Goal: Task Accomplishment & Management: Manage account settings

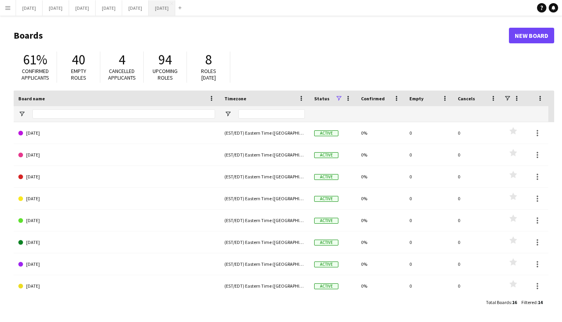
click at [175, 11] on button "[DATE] Close" at bounding box center [162, 7] width 27 height 15
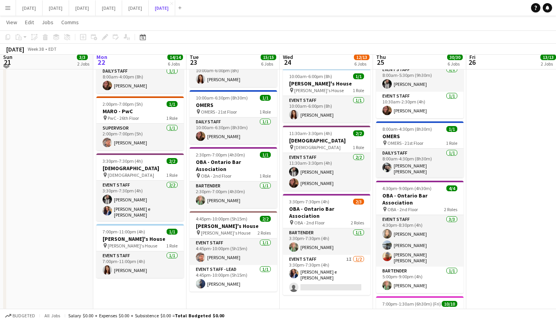
scroll to position [275, 0]
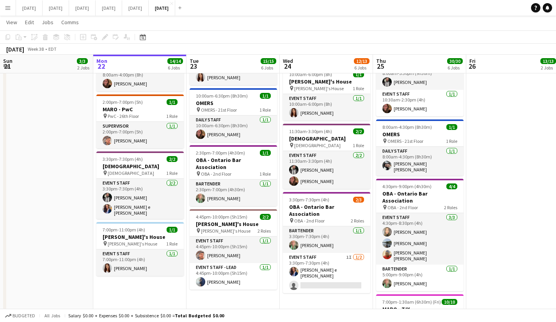
click at [5, 12] on button "Menu" at bounding box center [8, 8] width 16 height 16
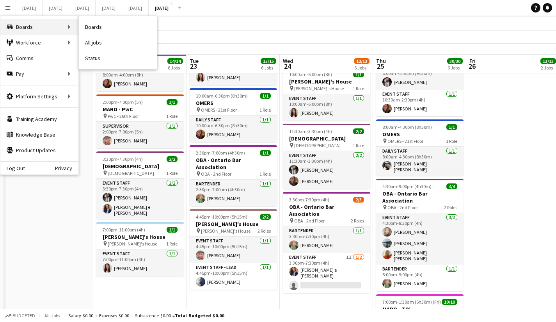
click at [0, 0] on link "My Workforce" at bounding box center [0, 0] width 0 height 0
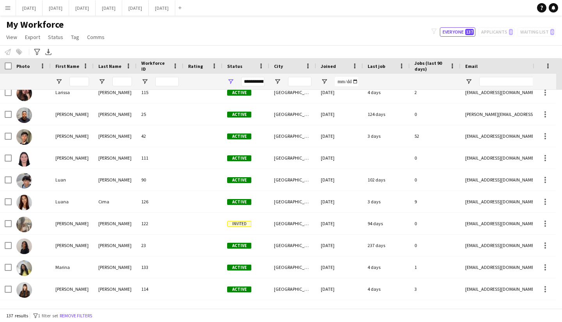
click at [196, 199] on div at bounding box center [202, 201] width 39 height 21
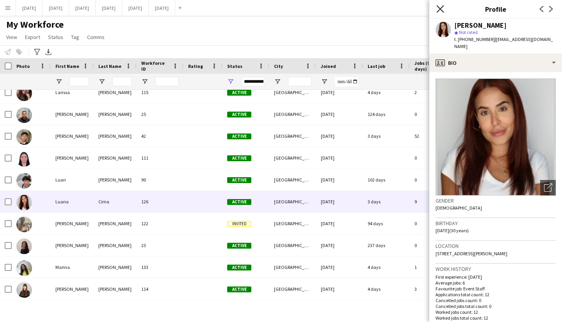
click at [443, 12] on icon at bounding box center [439, 8] width 7 height 7
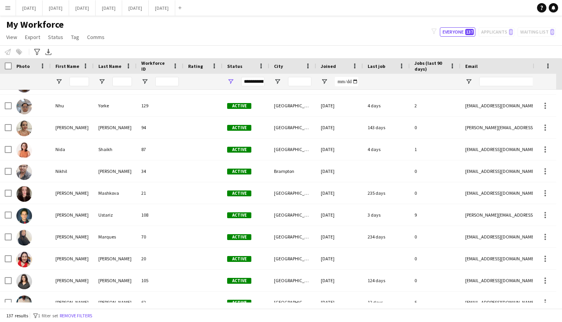
scroll to position [2310, 0]
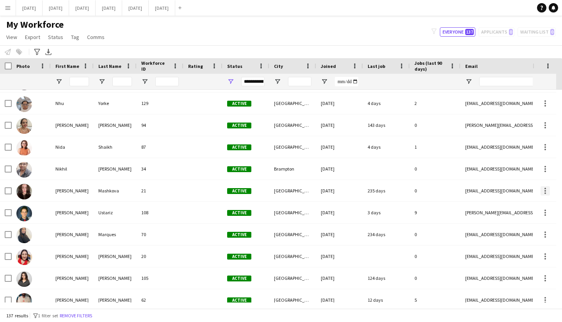
click at [545, 190] on div at bounding box center [545, 191] width 2 height 2
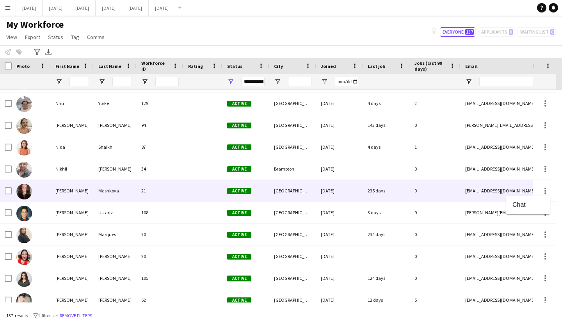
click at [8, 191] on div at bounding box center [281, 161] width 562 height 322
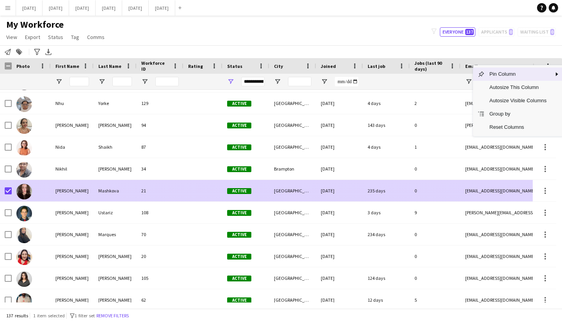
click at [531, 52] on div "Notify workforce Add to tag Search tags magnifier Add tag Advanced filters Adva…" at bounding box center [281, 51] width 562 height 13
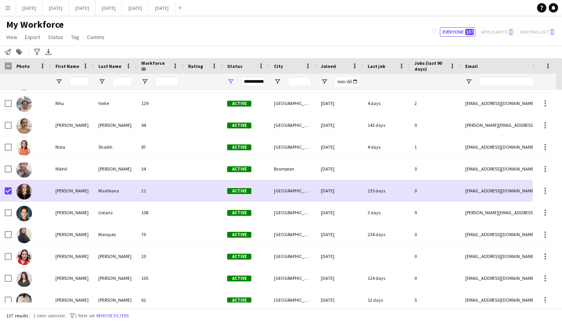
click at [497, 31] on div "filter-1 Everyone 137 Applicants 0 Waiting list 0" at bounding box center [493, 31] width 137 height 9
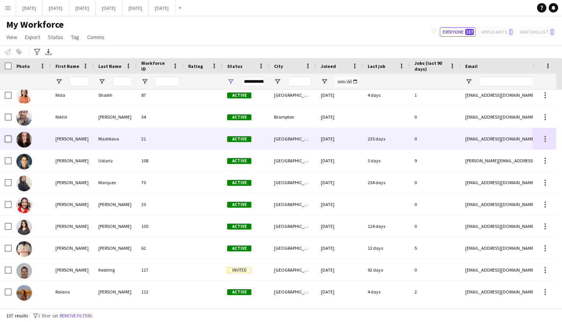
scroll to position [2371, 0]
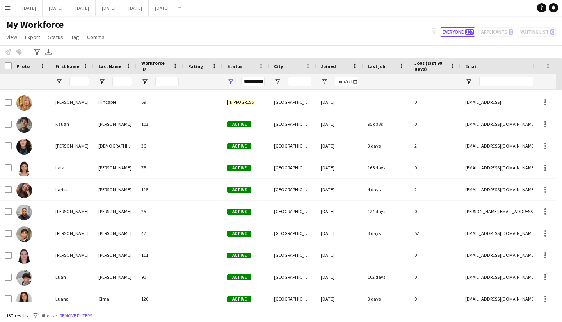
click at [307, 229] on div "[GEOGRAPHIC_DATA]" at bounding box center [292, 232] width 47 height 21
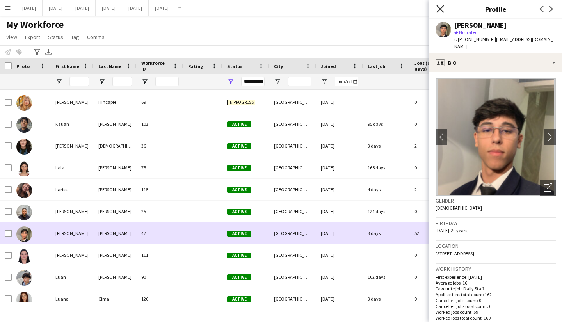
click at [440, 9] on icon at bounding box center [439, 8] width 7 height 7
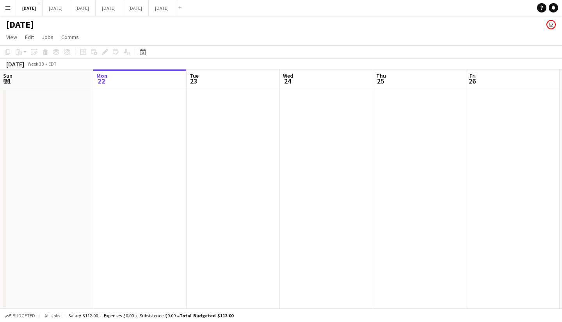
click at [163, 193] on app-date-cell at bounding box center [139, 198] width 93 height 220
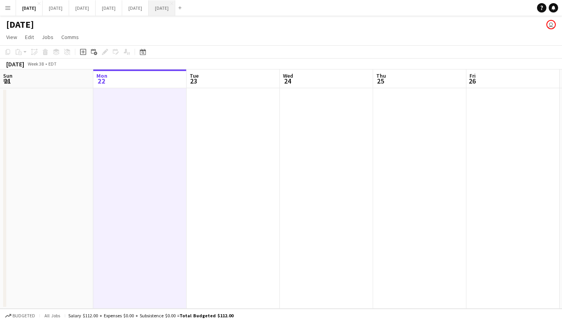
click at [175, 7] on button "September 2025 Close" at bounding box center [162, 7] width 27 height 15
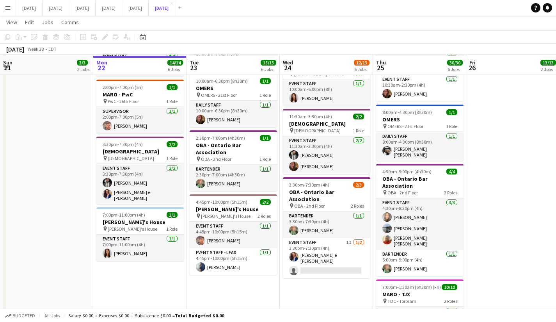
scroll to position [291, 0]
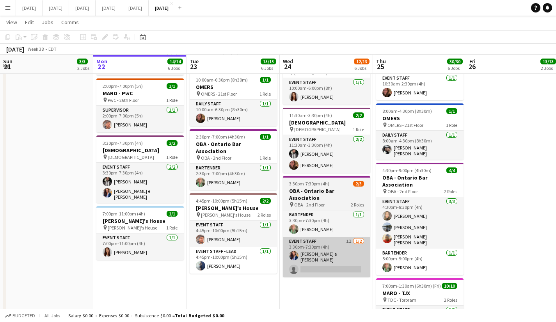
click at [349, 245] on app-card-role "Event Staff 1I 1/2 3:30pm-7:30pm (4h) Christiane Dandara S. e Silva single-neut…" at bounding box center [326, 257] width 87 height 40
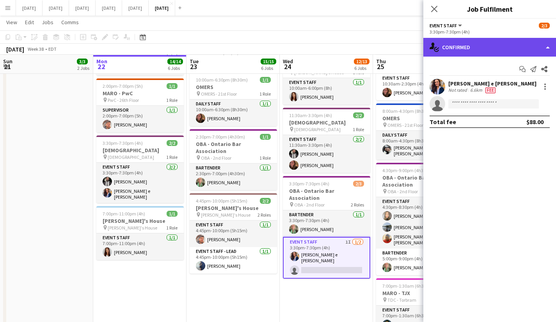
click at [548, 48] on div "single-neutral-actions-check-2 Confirmed" at bounding box center [489, 47] width 133 height 19
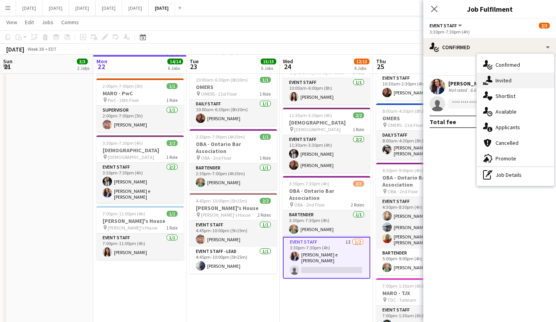
click at [516, 84] on div "single-neutral-actions-share-1 Invited" at bounding box center [515, 81] width 77 height 16
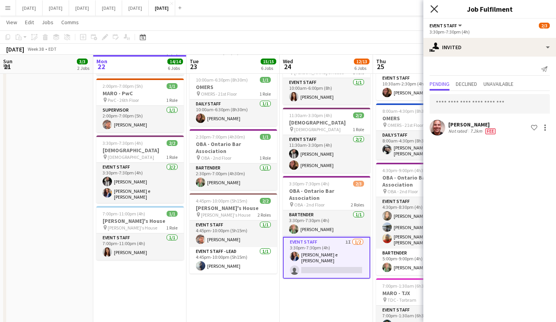
click at [436, 7] on icon at bounding box center [433, 8] width 7 height 7
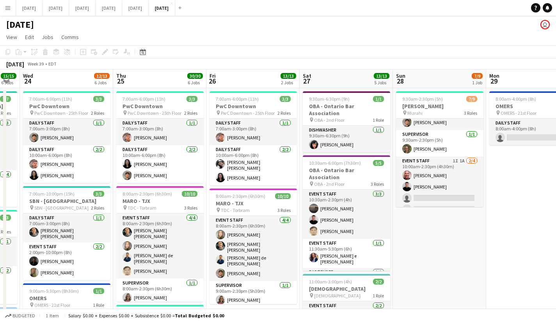
scroll to position [59, 0]
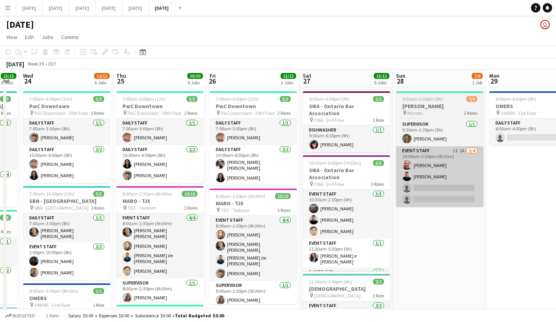
click at [445, 185] on app-card-role "Event Staff 1I 1A 2/4 10:00am-2:30pm (4h30m) Felipe Martins Caio Diniz single-n…" at bounding box center [439, 176] width 87 height 60
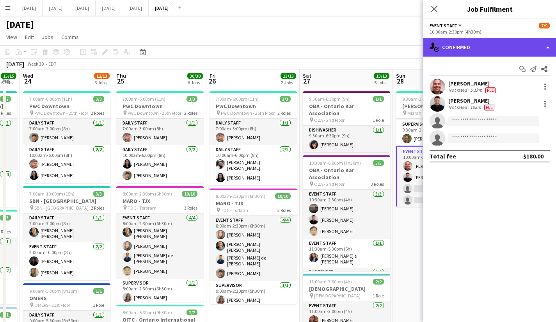
click at [552, 48] on div "single-neutral-actions-check-2 Confirmed" at bounding box center [489, 47] width 133 height 19
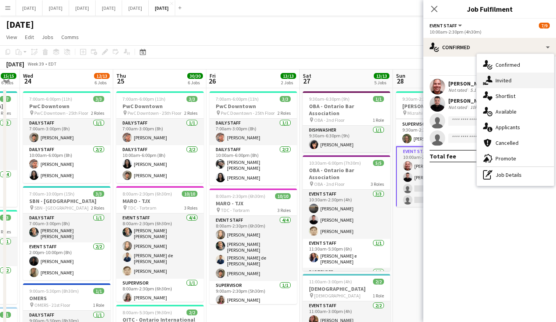
click at [520, 83] on div "single-neutral-actions-share-1 Invited" at bounding box center [515, 81] width 77 height 16
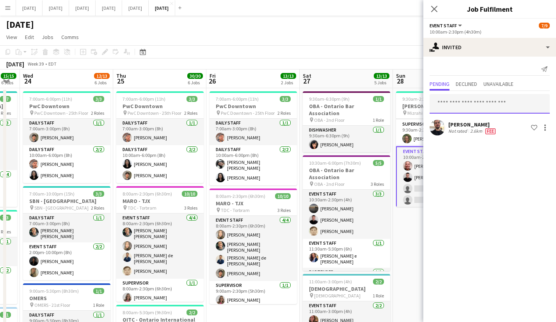
click at [488, 103] on input "text" at bounding box center [489, 104] width 120 height 20
click at [471, 104] on input "text" at bounding box center [489, 104] width 120 height 20
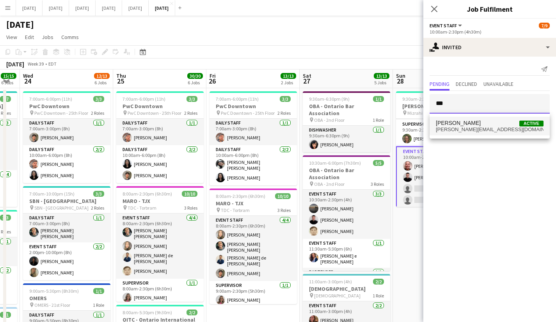
type input "***"
click at [475, 133] on mat-option "Alvaro Ojeda Active alvaro.ojedamaceda@gmail.com" at bounding box center [489, 126] width 120 height 19
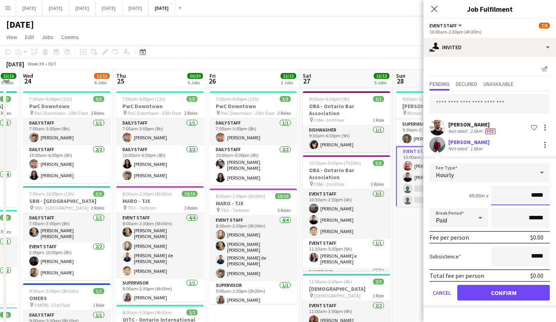
click at [541, 194] on input "*****" at bounding box center [520, 196] width 59 height 20
click at [542, 195] on input "*****" at bounding box center [520, 196] width 59 height 20
type input "**"
type input "******"
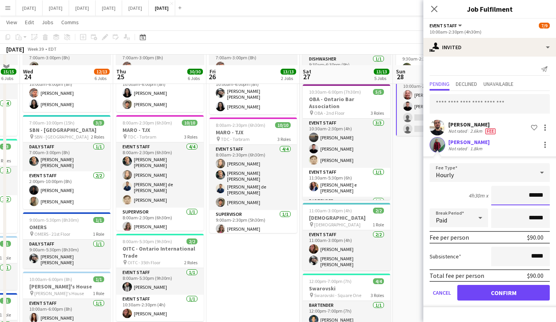
scroll to position [83, 0]
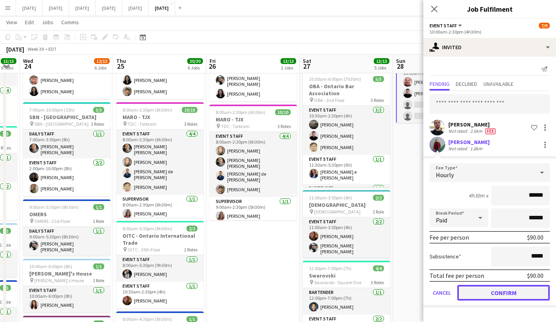
click at [521, 294] on button "Confirm" at bounding box center [503, 293] width 92 height 16
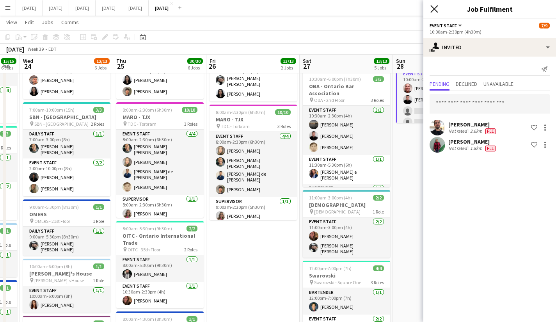
click at [435, 9] on icon at bounding box center [433, 8] width 7 height 7
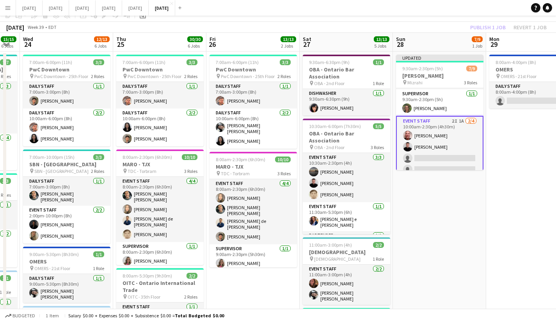
scroll to position [0, 0]
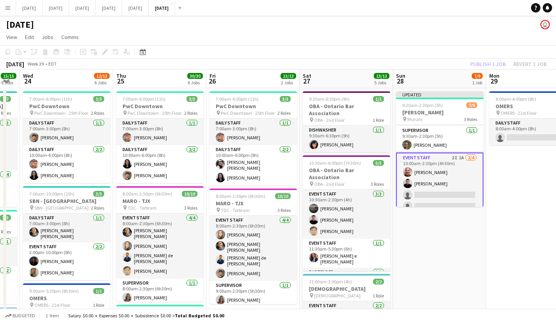
click at [495, 69] on app-board-header-date "Mon 29 0/1 1 Job" at bounding box center [532, 78] width 93 height 19
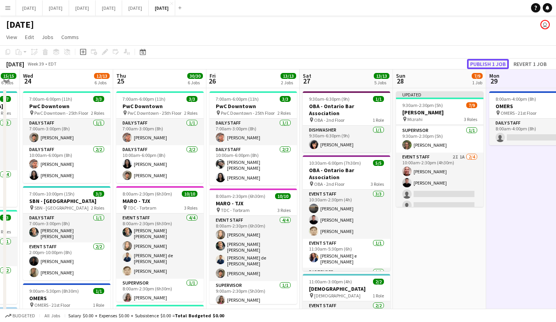
click at [493, 63] on button "Publish 1 job" at bounding box center [488, 64] width 42 height 10
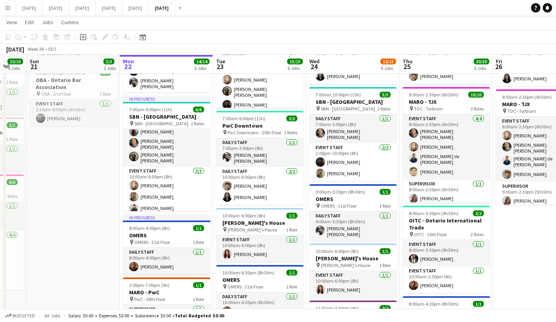
scroll to position [0, 254]
